Goal: Entertainment & Leisure: Consume media (video, audio)

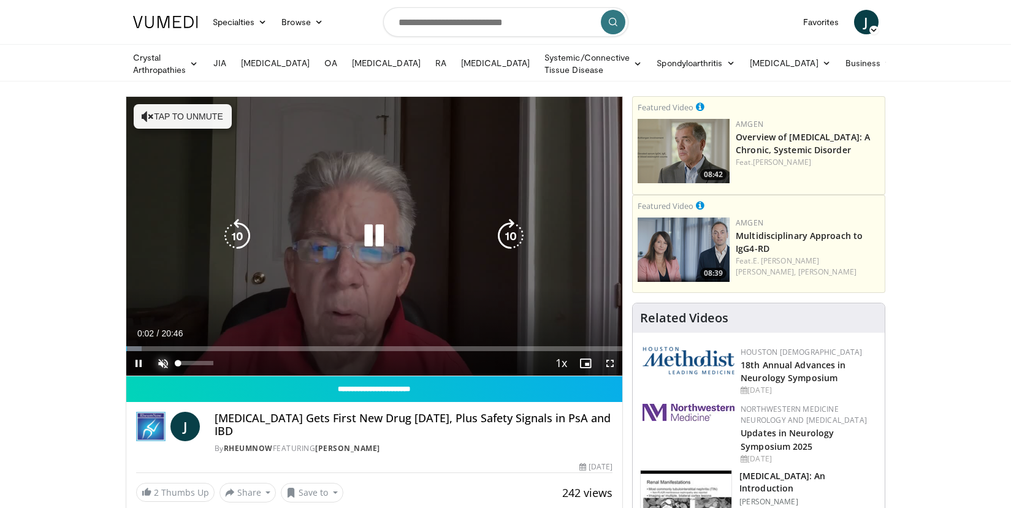
click at [161, 360] on span "Video Player" at bounding box center [163, 363] width 25 height 25
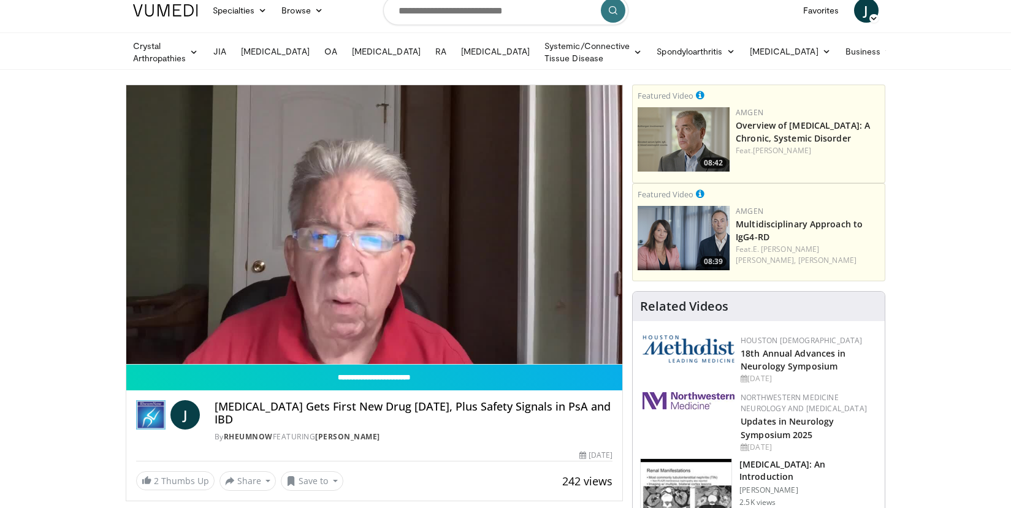
scroll to position [12, 0]
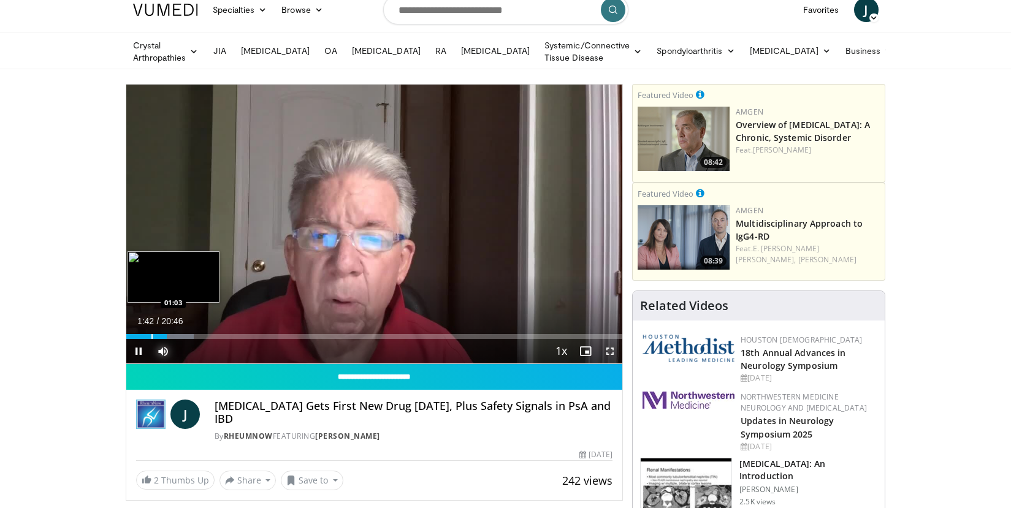
click at [151, 335] on div "Progress Bar" at bounding box center [151, 336] width 1 height 5
click at [143, 335] on div "Progress Bar" at bounding box center [143, 336] width 1 height 5
click at [137, 334] on div "Progress Bar" at bounding box center [137, 336] width 1 height 5
